Goal: Task Accomplishment & Management: Manage account settings

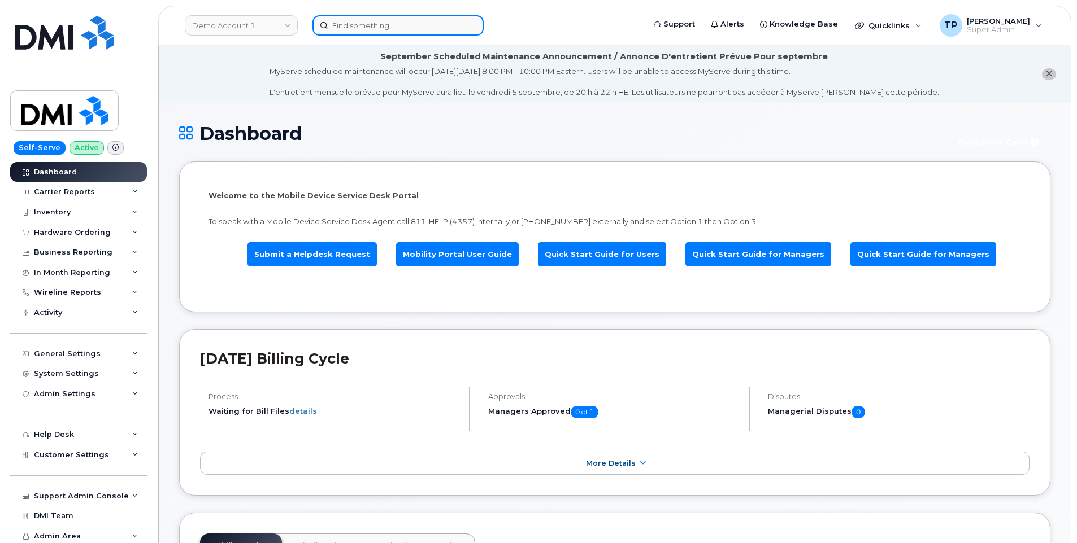
click at [410, 28] on input at bounding box center [397, 25] width 171 height 20
paste input "299866"
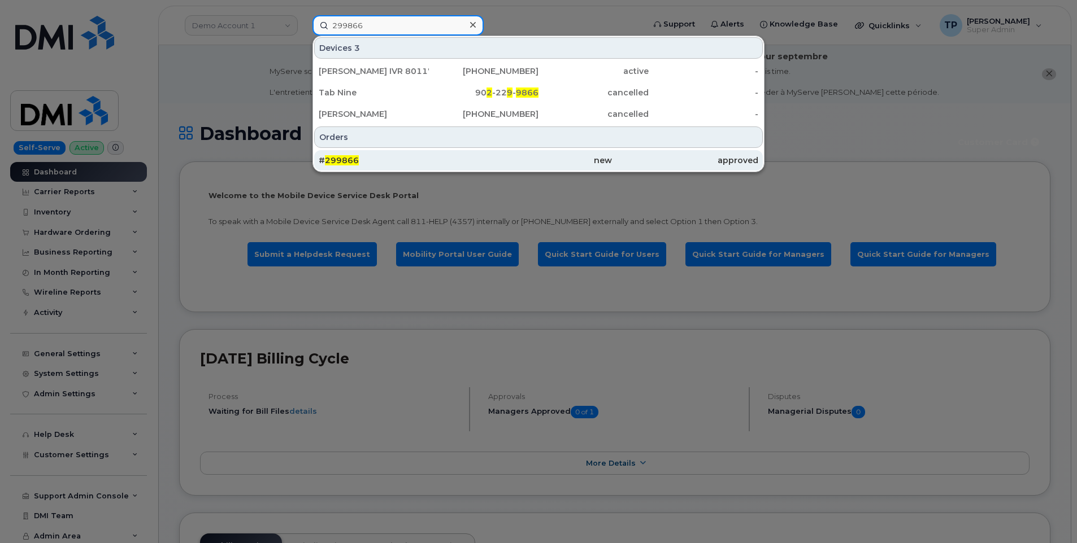
type input "299866"
click at [430, 164] on div "# 299866" at bounding box center [392, 160] width 146 height 11
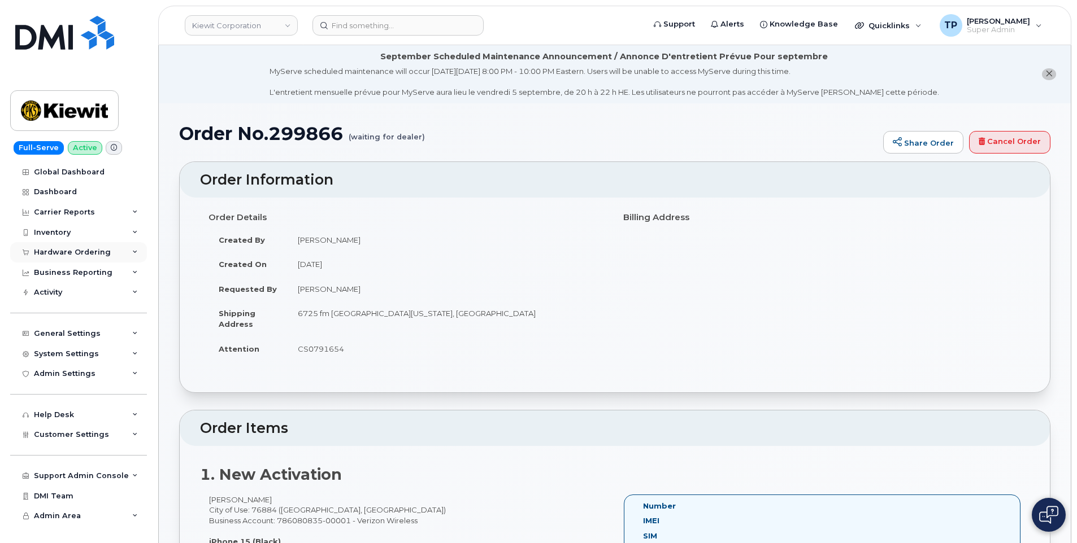
click at [97, 255] on div "Hardware Ordering" at bounding box center [72, 252] width 77 height 9
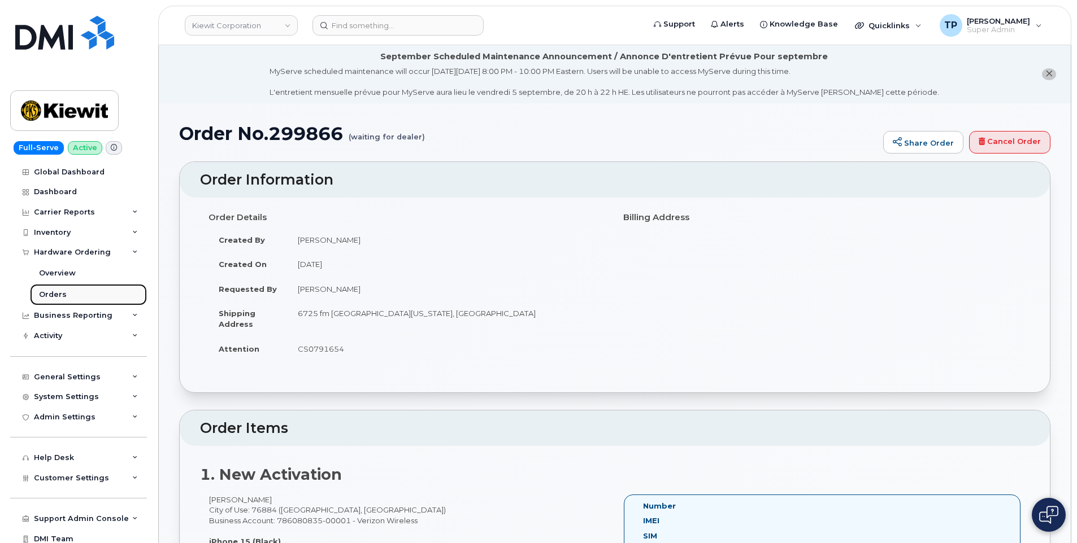
click at [86, 294] on link "Orders" at bounding box center [88, 294] width 117 height 21
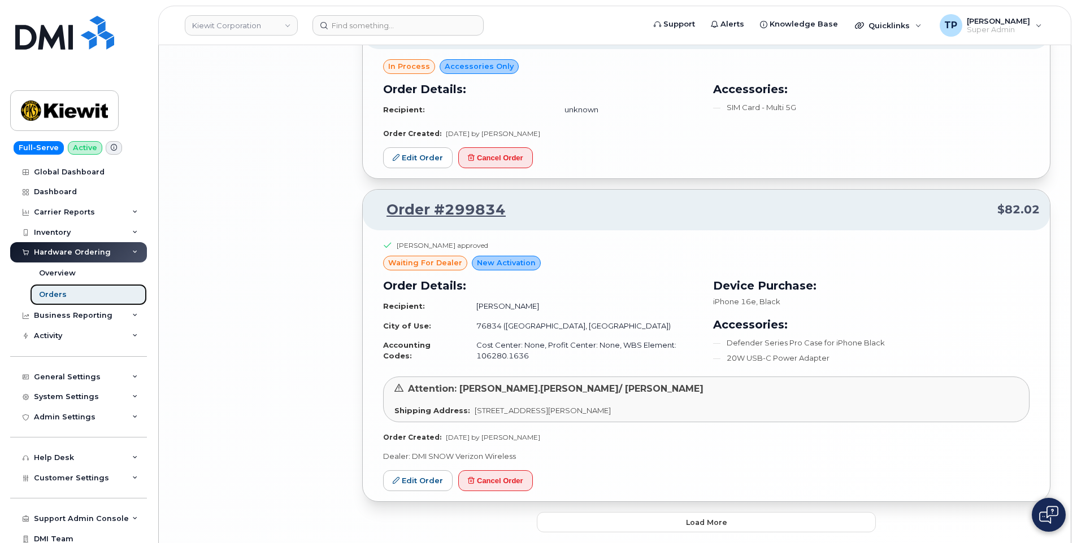
scroll to position [2259, 0]
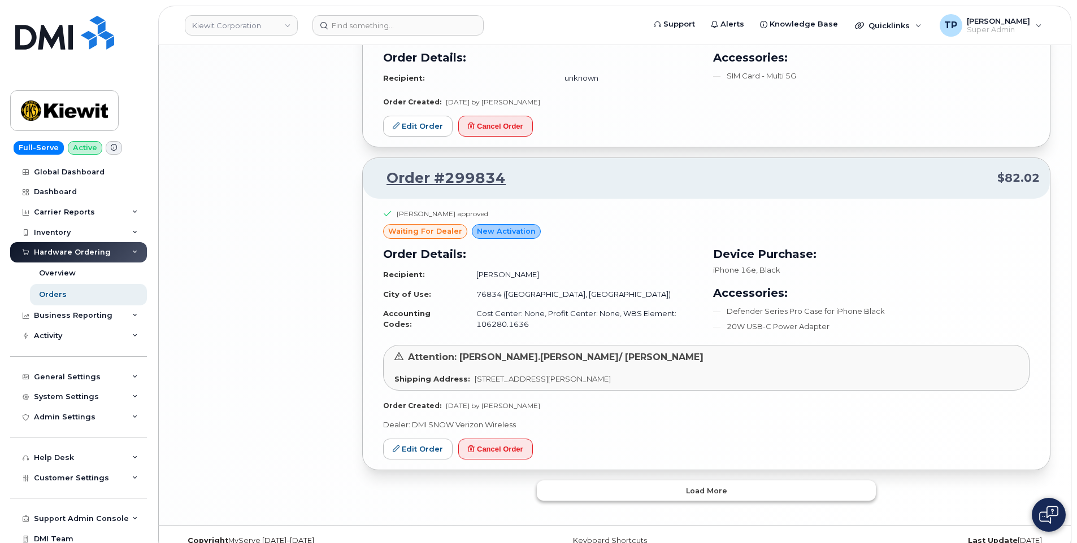
click at [657, 498] on button "Load more" at bounding box center [706, 491] width 339 height 20
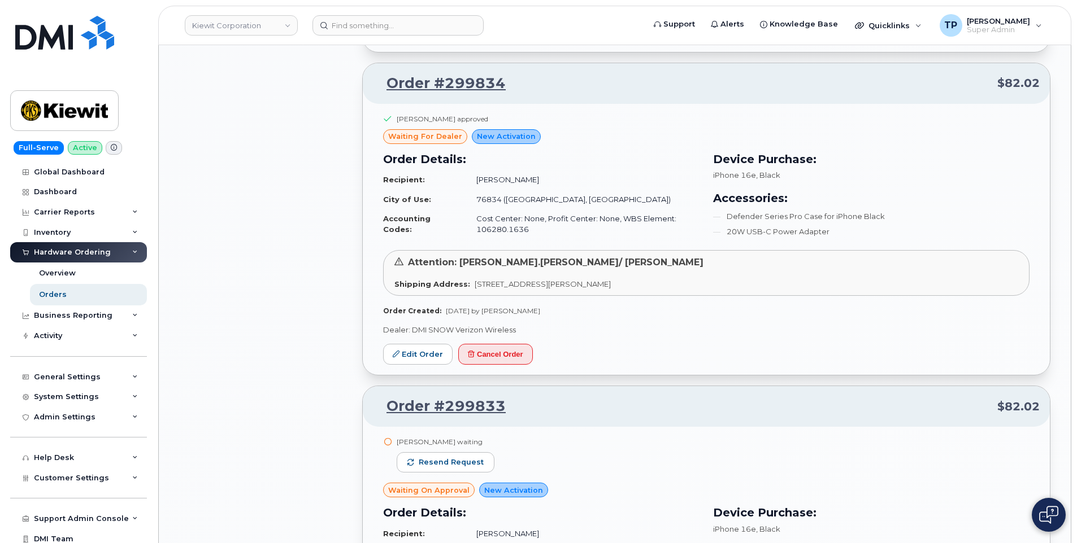
scroll to position [2372, 0]
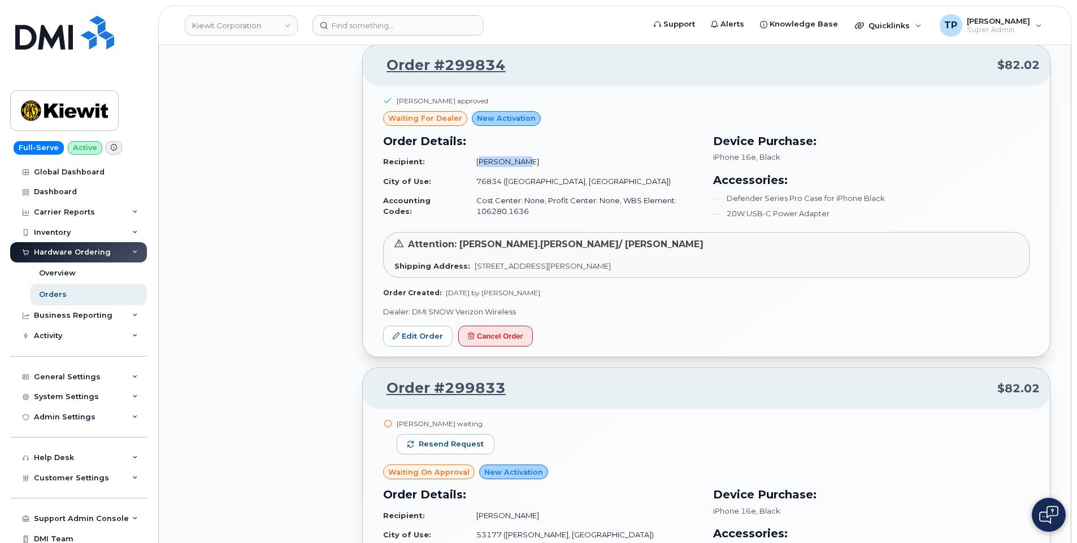
drag, startPoint x: 474, startPoint y: 160, endPoint x: 512, endPoint y: 160, distance: 37.8
click at [512, 160] on td "Erik Dabbs" at bounding box center [582, 162] width 233 height 20
copy td "Erik Dabbs"
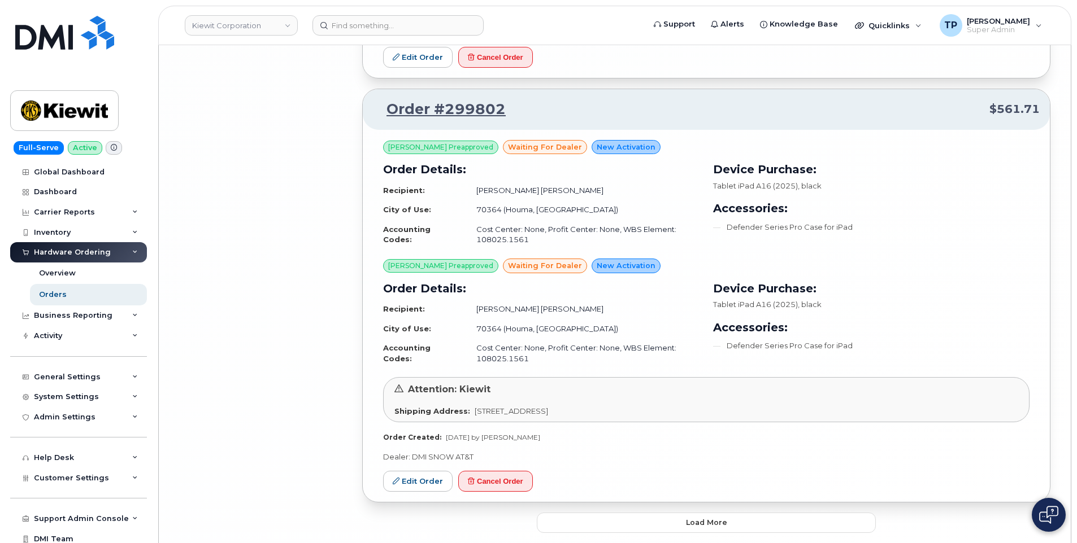
scroll to position [5021, 0]
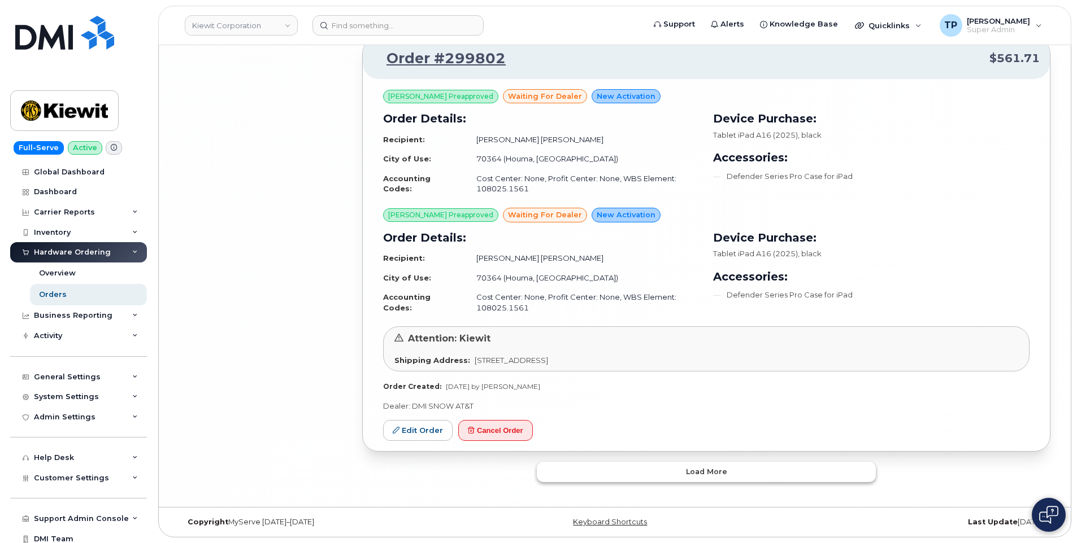
click at [704, 474] on span "Load more" at bounding box center [706, 472] width 41 height 11
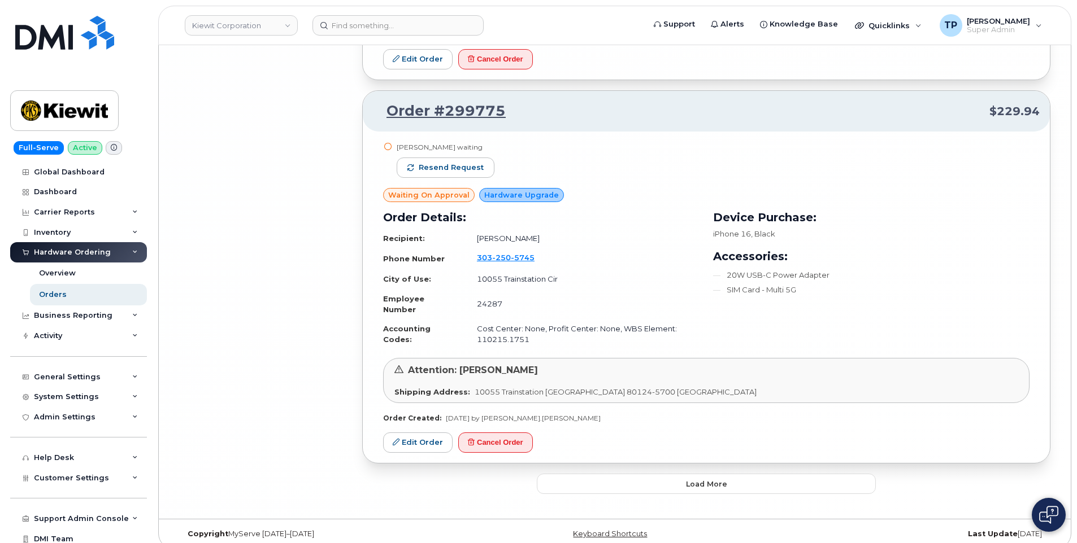
scroll to position [7987, 0]
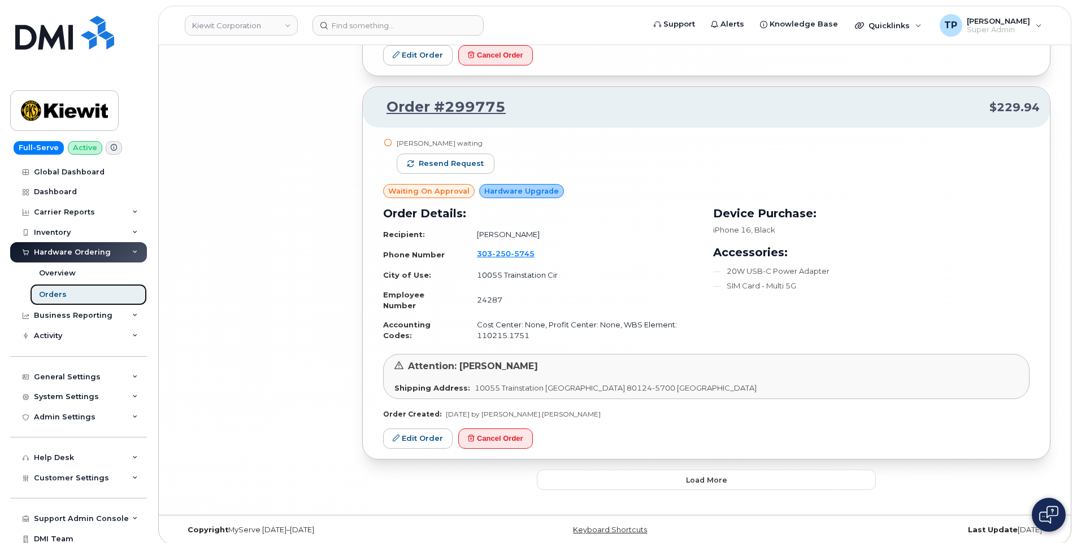
click at [72, 294] on link "Orders" at bounding box center [88, 294] width 117 height 21
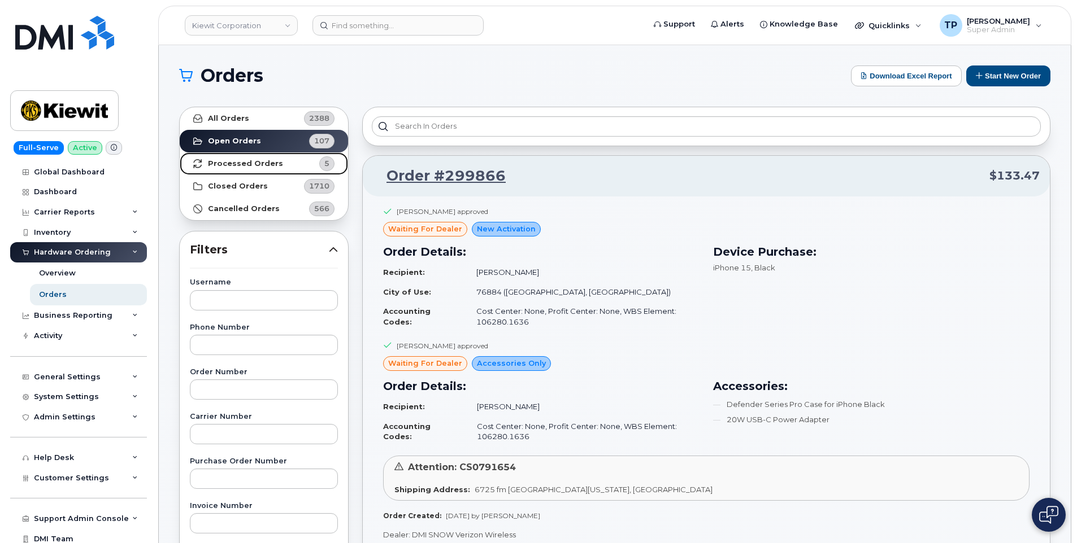
click at [228, 160] on strong "Processed Orders" at bounding box center [245, 163] width 75 height 9
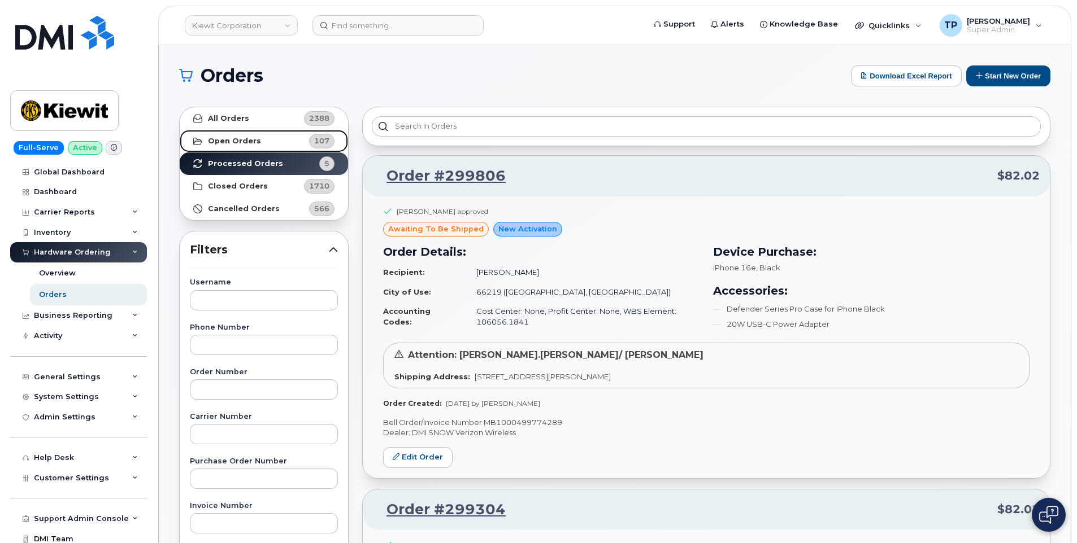
click at [251, 140] on strong "Open Orders" at bounding box center [234, 141] width 53 height 9
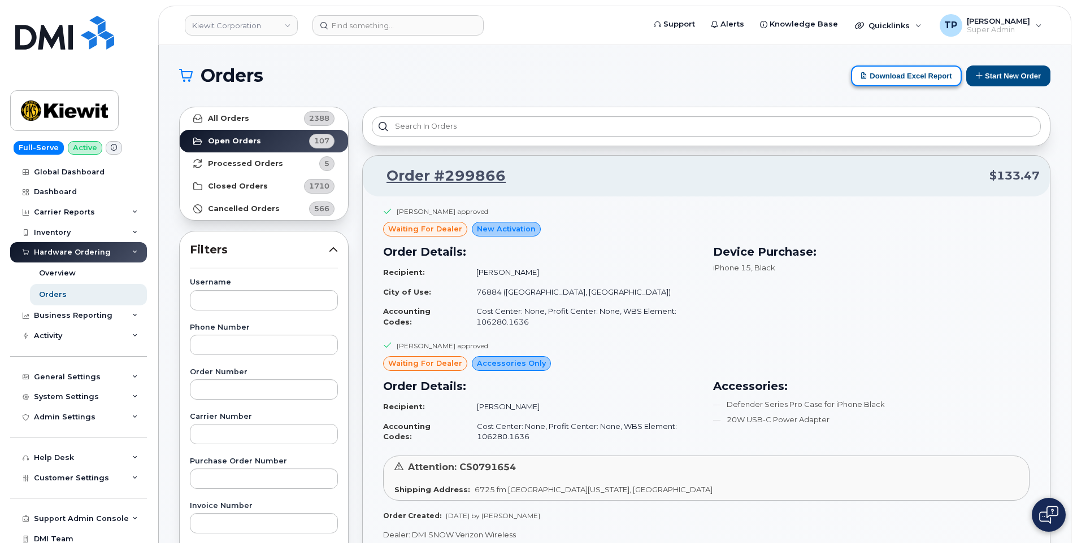
click at [879, 81] on button "Download Excel Report" at bounding box center [906, 76] width 111 height 21
